Goal: Task Accomplishment & Management: Manage account settings

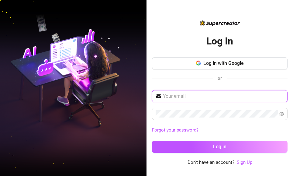
click at [179, 94] on input "text" at bounding box center [223, 95] width 121 height 7
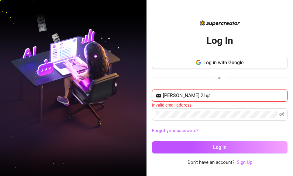
click at [173, 96] on input "[PERSON_NAME] 21@" at bounding box center [223, 95] width 121 height 7
click at [201, 95] on input "elizamwathi 21@" at bounding box center [223, 95] width 121 height 7
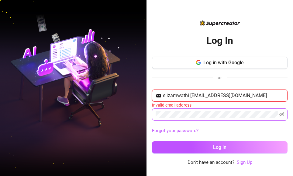
type input "elizamwathi [EMAIL_ADDRESS][DOMAIN_NAME]"
click at [178, 118] on span at bounding box center [220, 114] width 136 height 12
click at [169, 109] on span at bounding box center [220, 114] width 136 height 12
click at [281, 113] on icon "eye-invisible" at bounding box center [281, 114] width 5 height 4
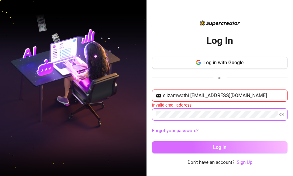
click at [219, 144] on span "Log in" at bounding box center [219, 147] width 13 height 6
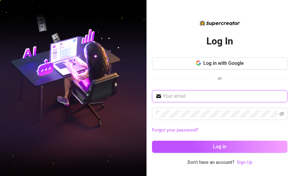
click at [197, 93] on input "text" at bounding box center [223, 95] width 121 height 7
type input "[EMAIL_ADDRESS][DOMAIN_NAME]"
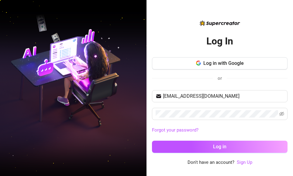
click at [202, 116] on div "[EMAIL_ADDRESS][DOMAIN_NAME] Forgot your password? Log in" at bounding box center [220, 124] width 136 height 68
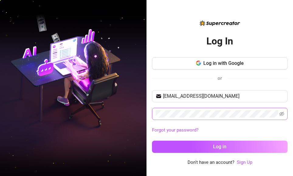
click at [282, 110] on span at bounding box center [281, 113] width 5 height 7
click at [282, 114] on icon "eye-invisible" at bounding box center [281, 113] width 1 height 1
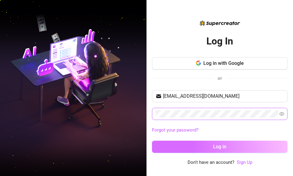
click at [229, 146] on button "Log in" at bounding box center [220, 146] width 136 height 12
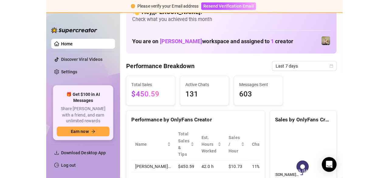
scroll to position [18, 0]
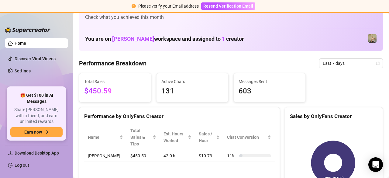
click at [109, 91] on span "$450.59" at bounding box center [115, 91] width 62 height 12
click at [293, 35] on img at bounding box center [372, 38] width 9 height 9
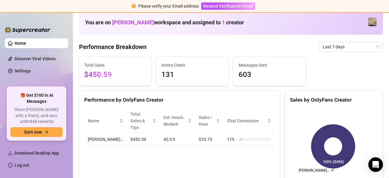
scroll to position [35, 0]
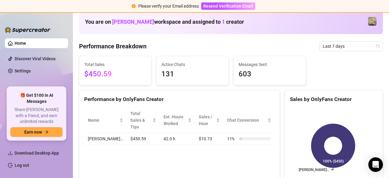
click at [95, 72] on span "$450.59" at bounding box center [115, 74] width 62 height 12
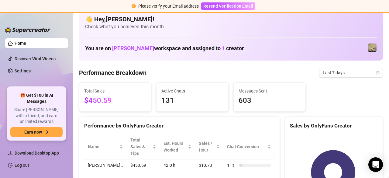
scroll to position [0, 0]
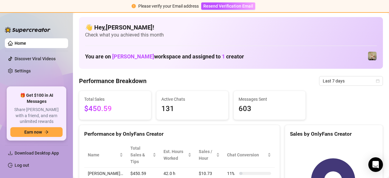
click at [293, 57] on img at bounding box center [372, 56] width 9 height 9
click at [293, 53] on img at bounding box center [372, 56] width 9 height 9
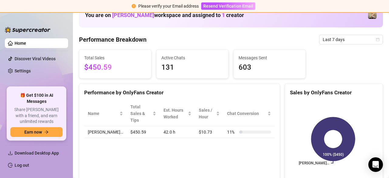
scroll to position [34, 0]
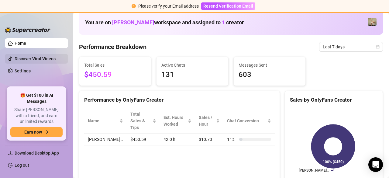
click at [27, 60] on link "Discover Viral Videos" at bounding box center [35, 58] width 41 height 5
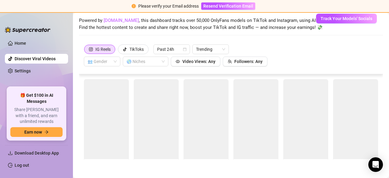
scroll to position [26, 0]
click at [18, 68] on link "Settings" at bounding box center [23, 70] width 16 height 5
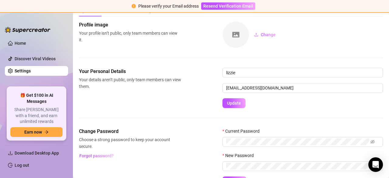
scroll to position [34, 0]
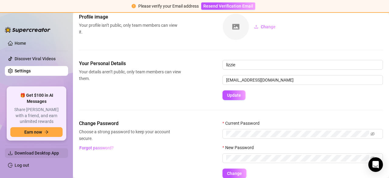
click at [45, 154] on span "Download Desktop App" at bounding box center [37, 152] width 44 height 5
